Goal: Transaction & Acquisition: Purchase product/service

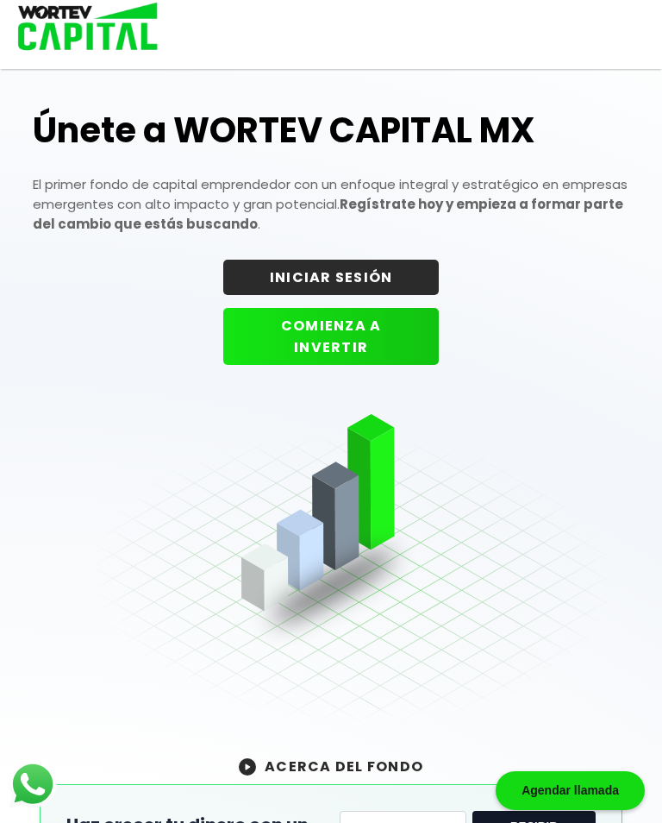
click at [377, 268] on button "INICIAR SESIÓN" at bounding box center [331, 277] width 216 height 35
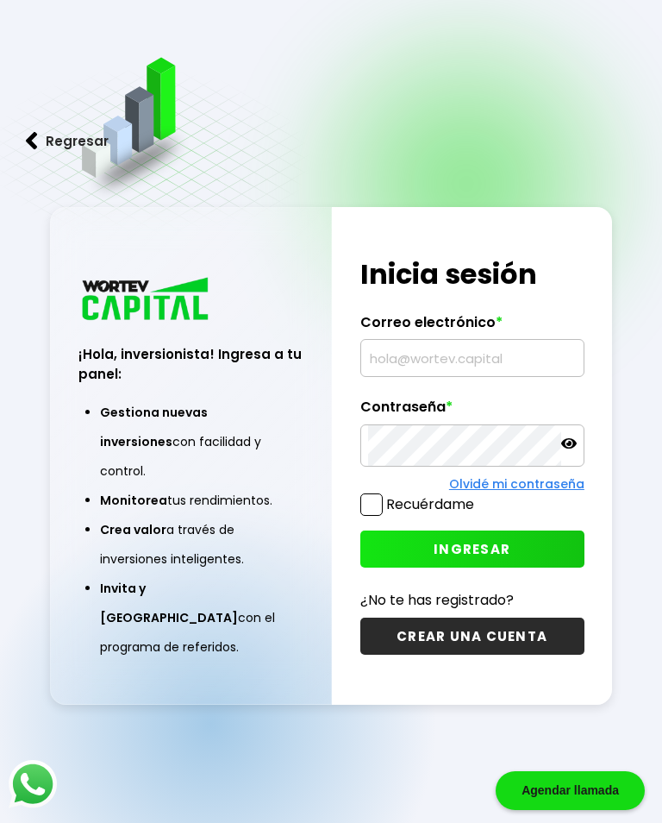
click at [496, 373] on input "text" at bounding box center [472, 358] width 209 height 36
type input "[EMAIL_ADDRESS][DOMAIN_NAME]"
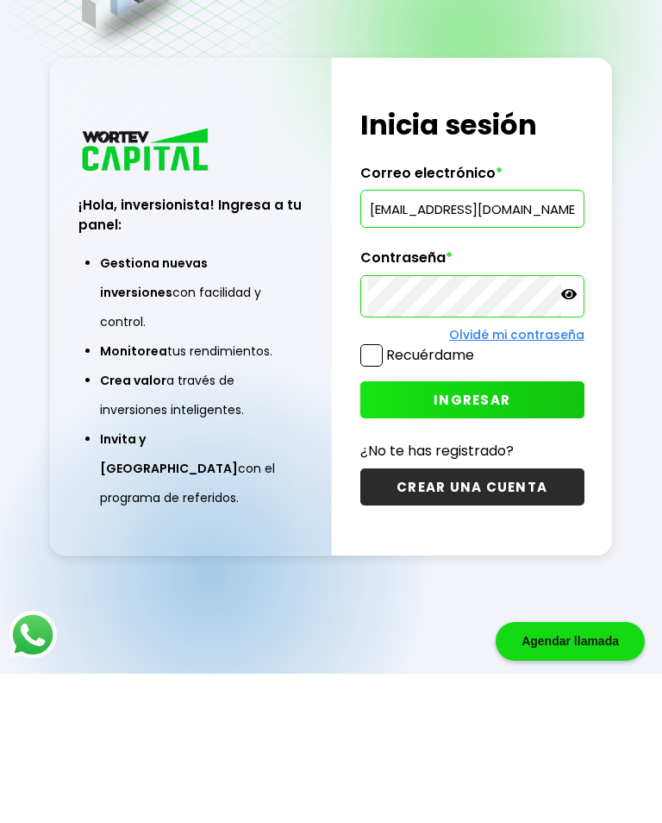
click at [514, 530] on button "INGRESAR" at bounding box center [473, 548] width 224 height 37
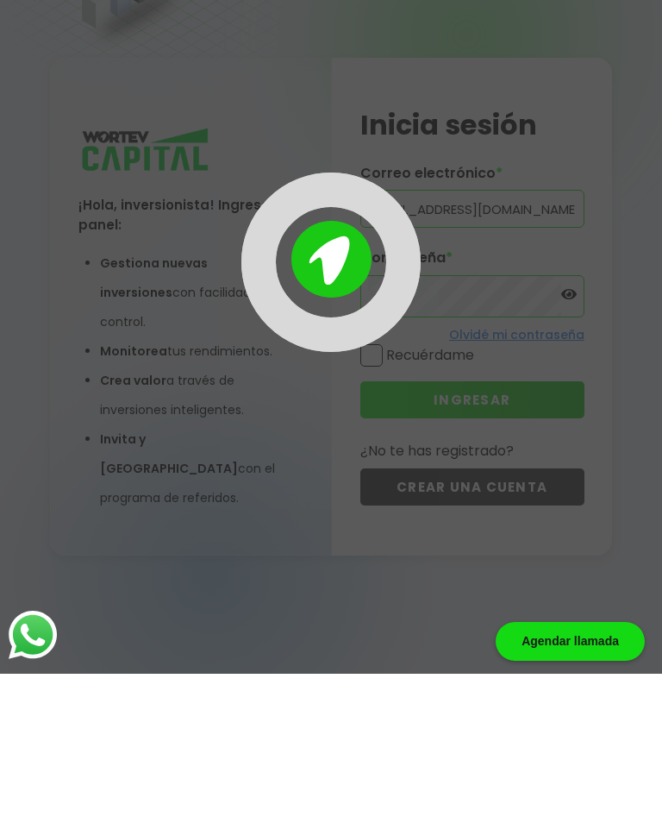
scroll to position [86, 0]
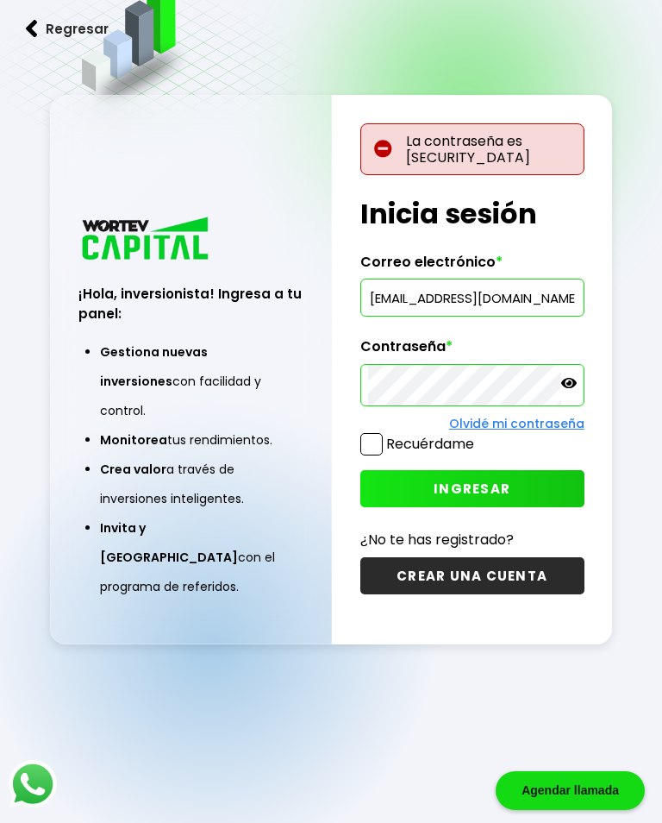
click at [574, 388] on icon at bounding box center [569, 383] width 16 height 10
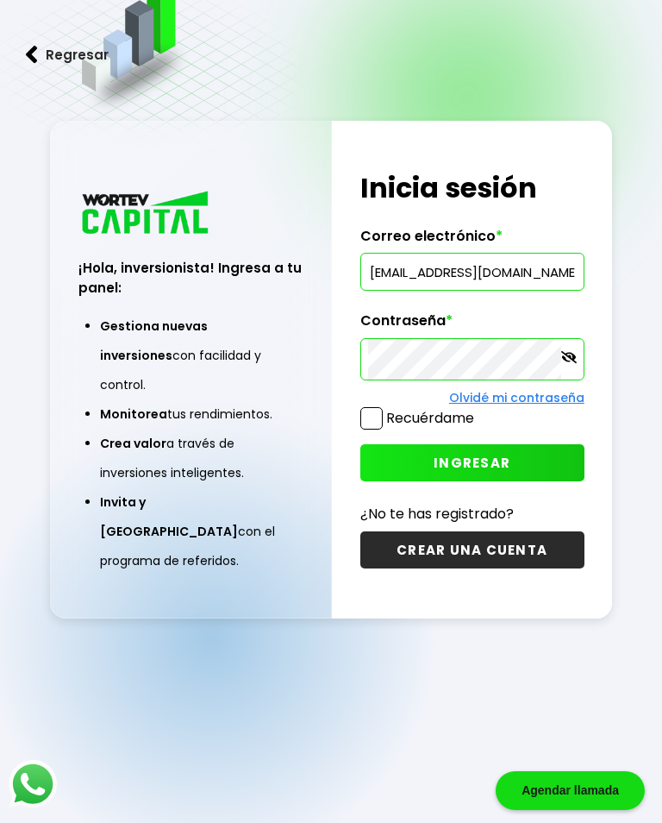
click at [581, 363] on div at bounding box center [473, 359] width 224 height 43
click at [502, 472] on span "INGRESAR" at bounding box center [472, 463] width 77 height 18
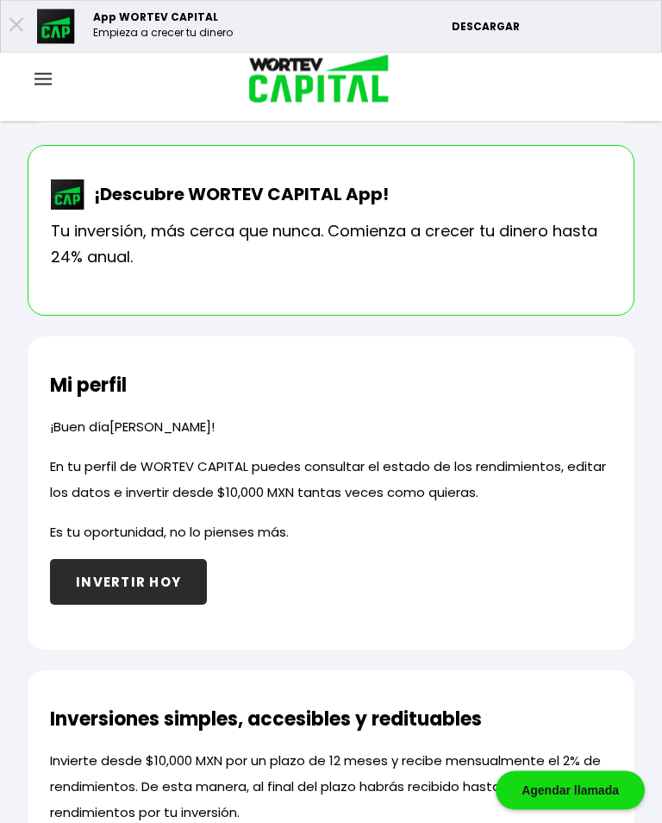
scroll to position [488, 0]
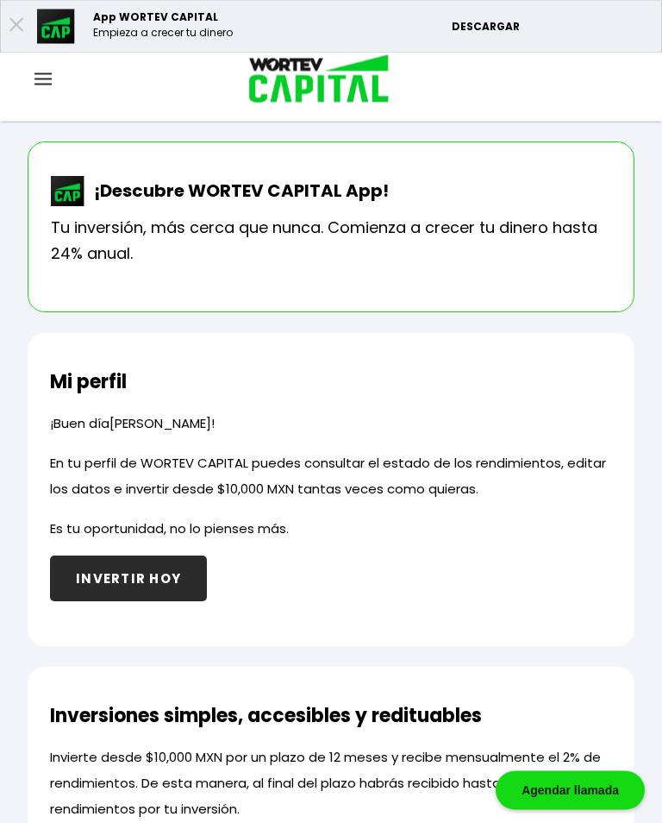
click at [164, 580] on button "INVERTIR HOY" at bounding box center [128, 579] width 157 height 46
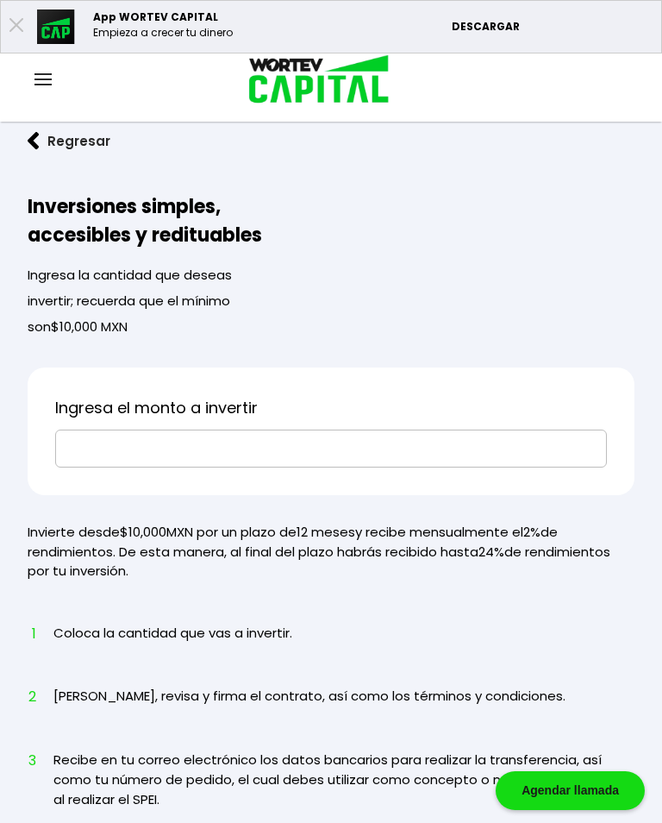
click at [239, 447] on input "text" at bounding box center [331, 448] width 536 height 36
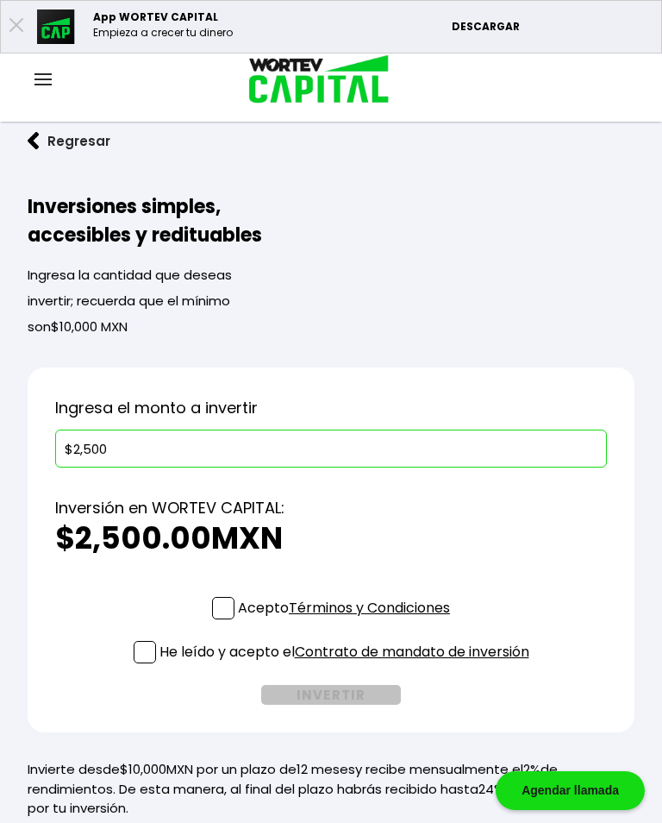
type input "$25,000"
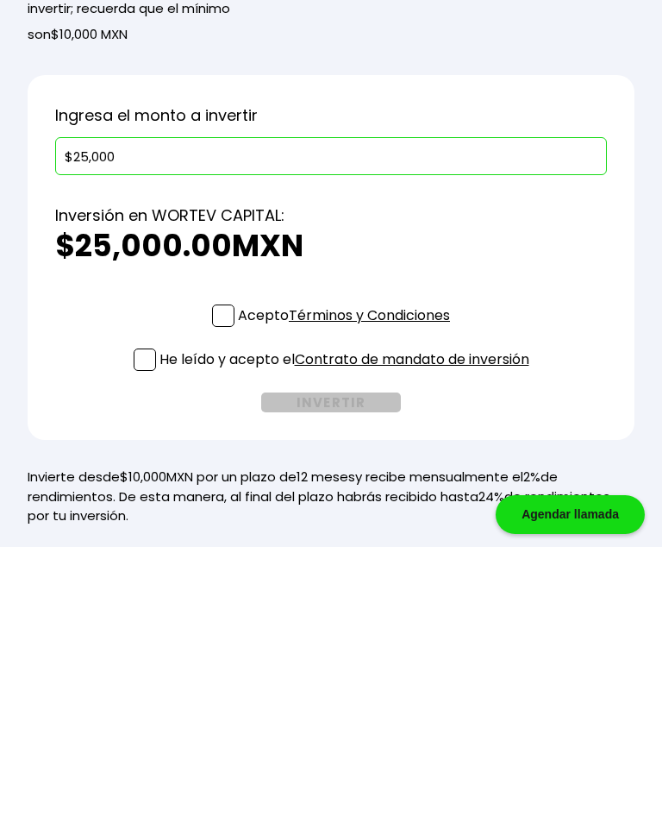
click at [223, 451] on div "Inversión en WORTEV CAPITAL: $25,000.00 MXN" at bounding box center [331, 515] width 552 height 129
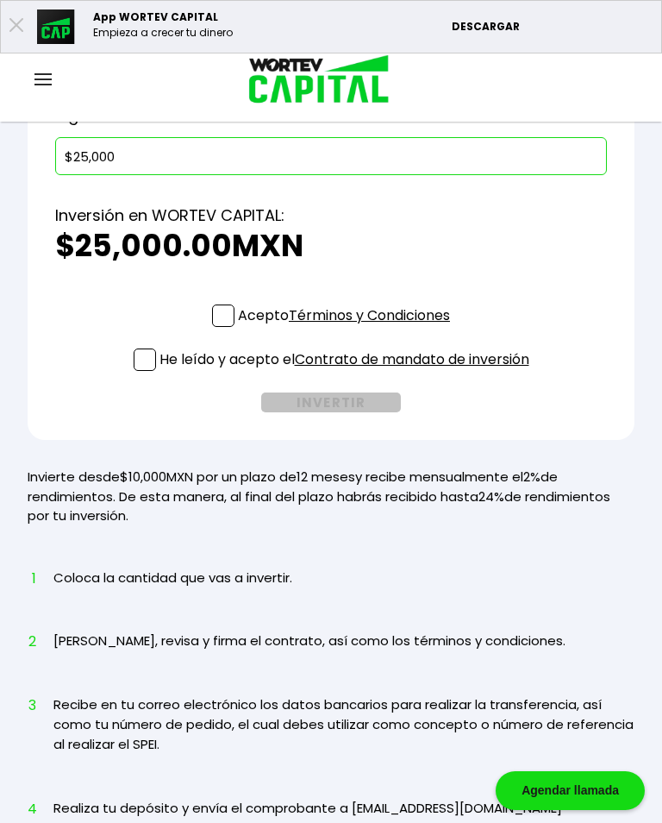
click at [238, 326] on p "Acepto Términos y Condiciones" at bounding box center [344, 315] width 212 height 22
click at [348, 329] on input "Acepto Términos y Condiciones" at bounding box center [348, 329] width 0 height 0
click at [218, 324] on span at bounding box center [223, 315] width 22 height 22
click at [348, 329] on input "Acepto Términos y Condiciones" at bounding box center [348, 329] width 0 height 0
click at [217, 316] on span at bounding box center [223, 315] width 22 height 22
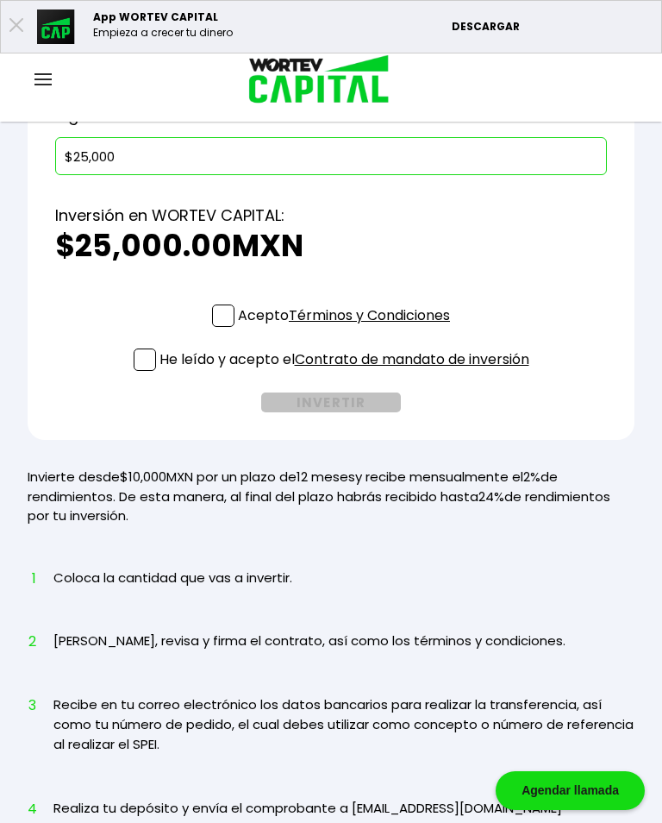
click at [348, 329] on input "Acepto Términos y Condiciones" at bounding box center [348, 329] width 0 height 0
click at [137, 359] on span at bounding box center [145, 359] width 22 height 22
click at [348, 373] on input "He leído y acepto el Contrato de mandato de inversión" at bounding box center [348, 373] width 0 height 0
click at [337, 405] on button "INVERTIR" at bounding box center [331, 402] width 140 height 20
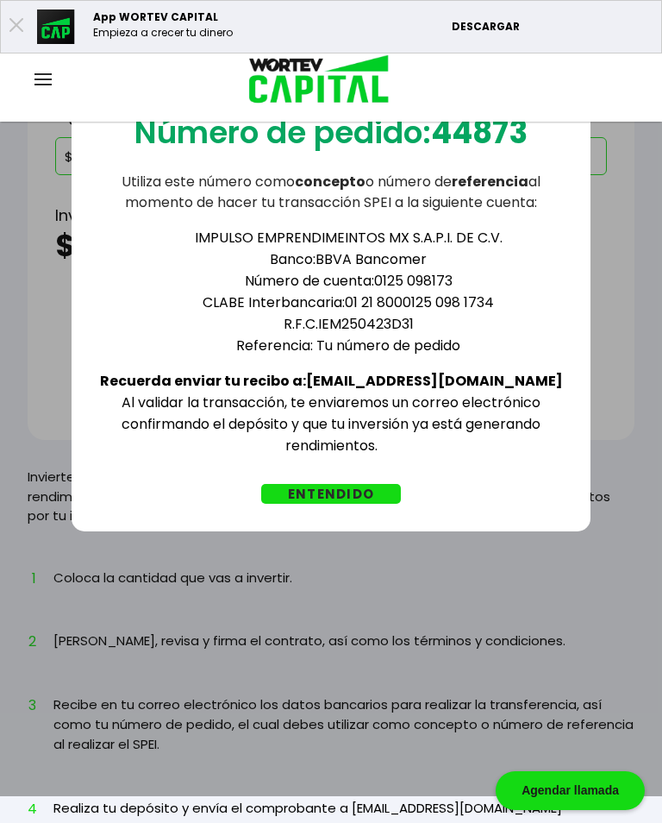
click at [361, 504] on button "ENTENDIDO" at bounding box center [331, 494] width 140 height 20
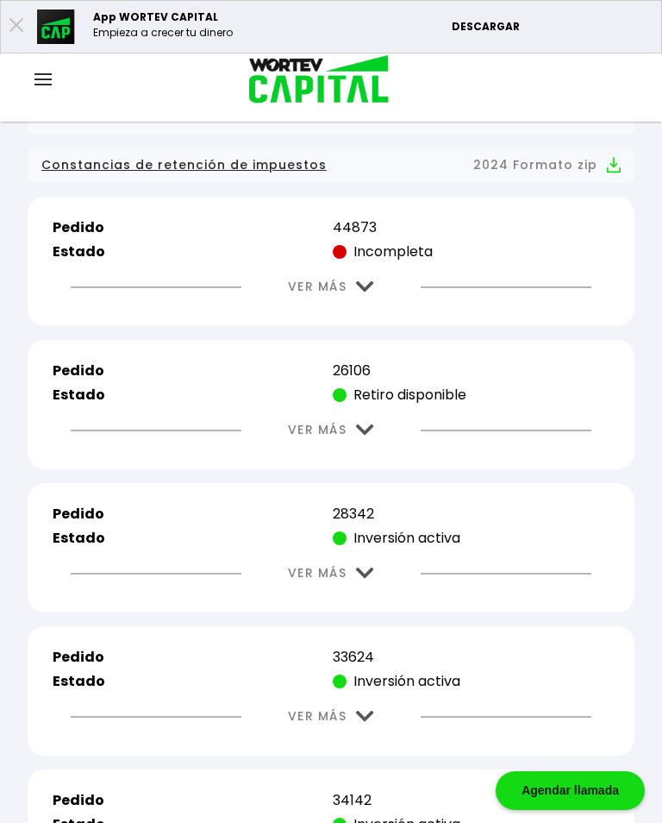
scroll to position [542, 0]
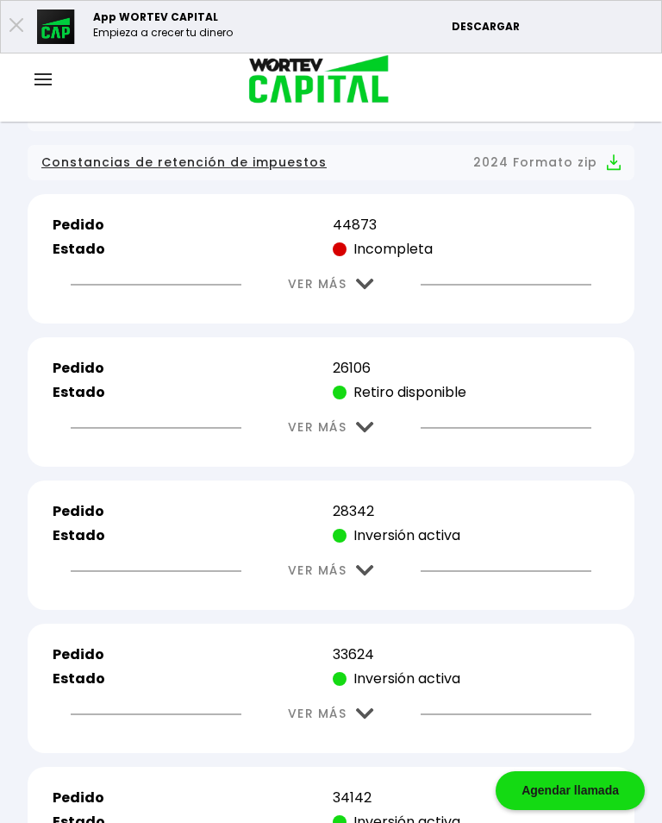
click at [365, 433] on img at bounding box center [365, 427] width 18 height 11
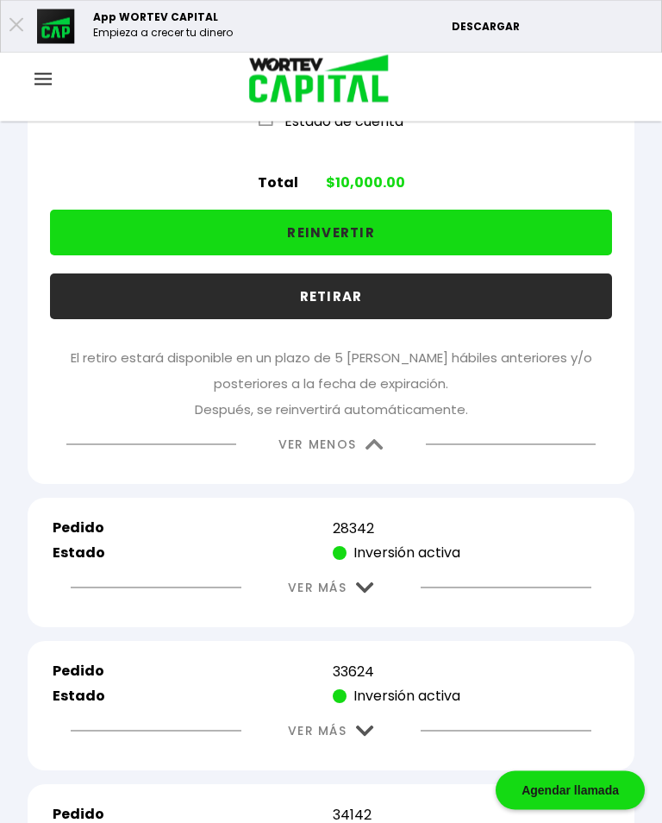
click at [395, 459] on button "VER MENOS" at bounding box center [331, 445] width 157 height 44
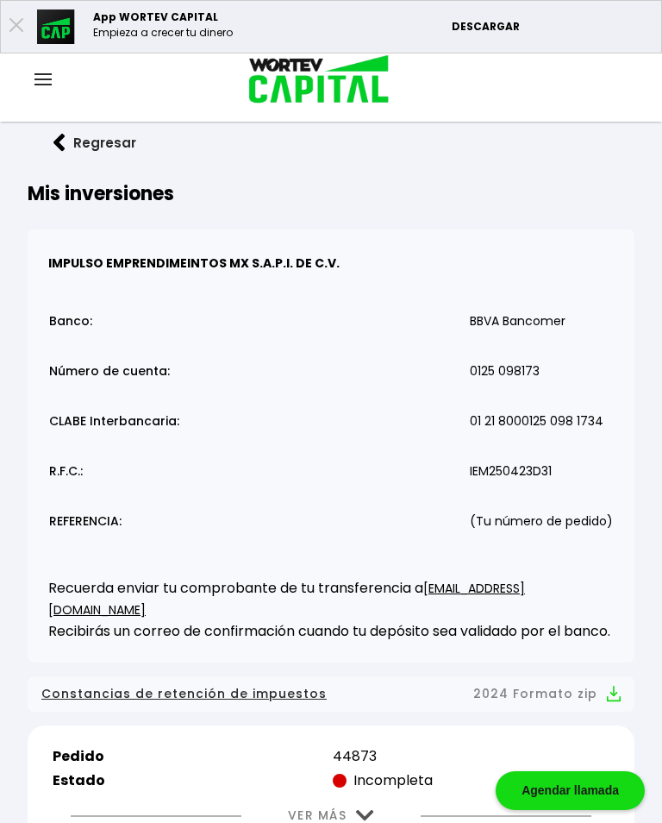
scroll to position [0, 0]
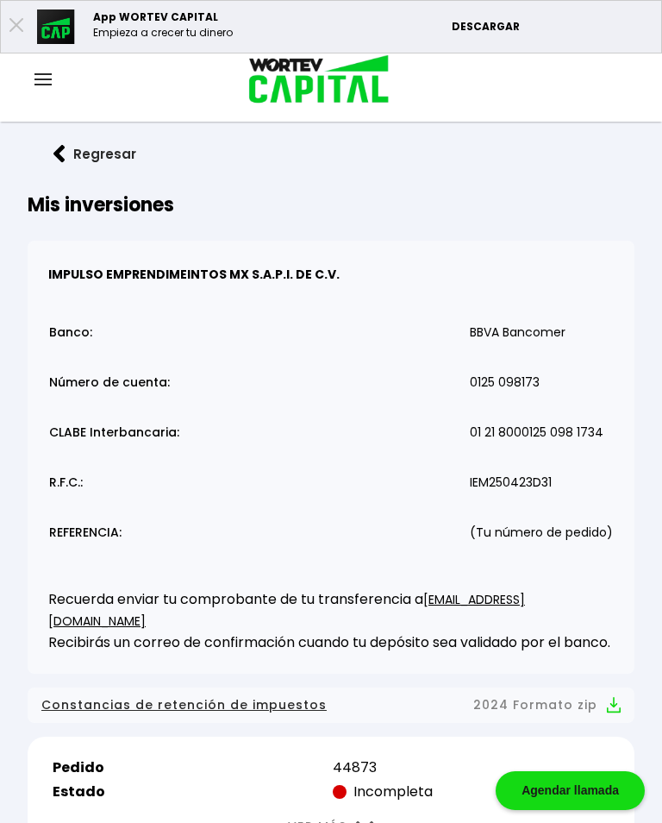
click at [60, 147] on img at bounding box center [59, 154] width 12 height 18
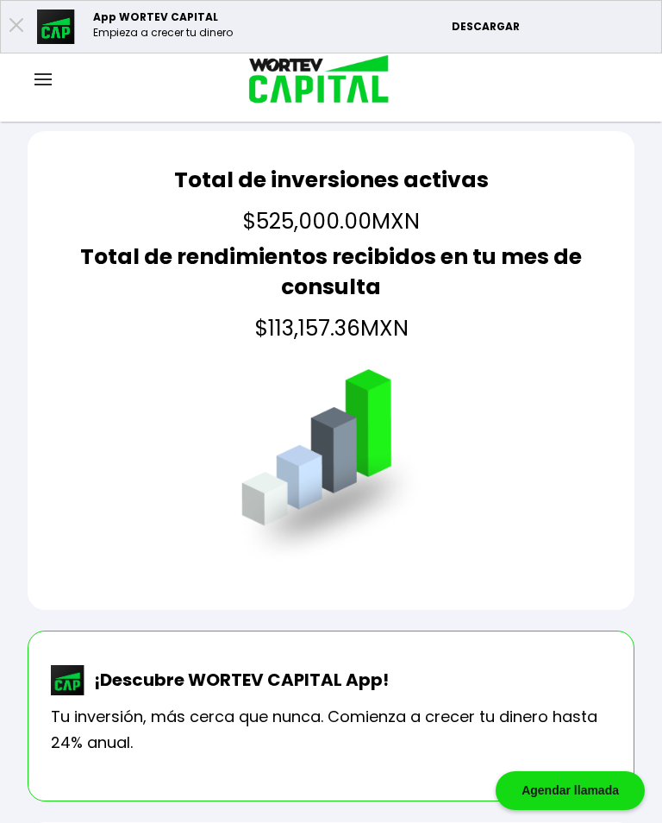
click at [29, 77] on div at bounding box center [43, 81] width 86 height 22
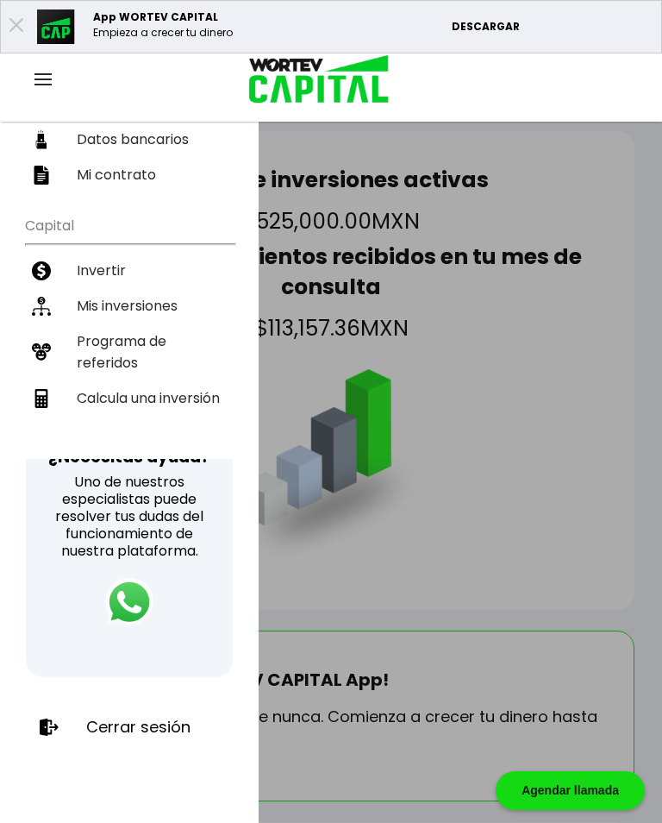
scroll to position [266, 0]
click at [147, 722] on p "Cerrar sesión" at bounding box center [138, 726] width 104 height 17
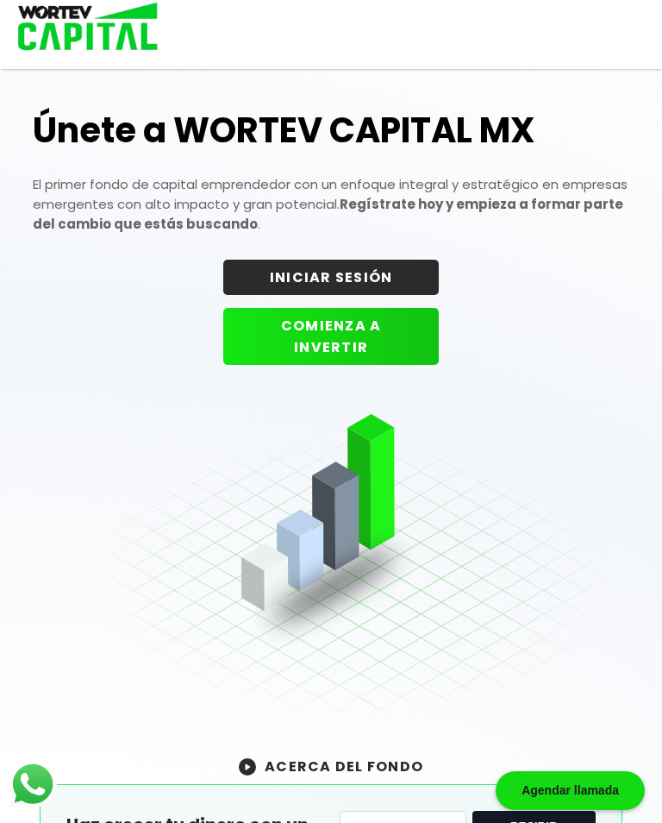
click at [625, 452] on img at bounding box center [391, 566] width 596 height 350
